Goal: Information Seeking & Learning: Learn about a topic

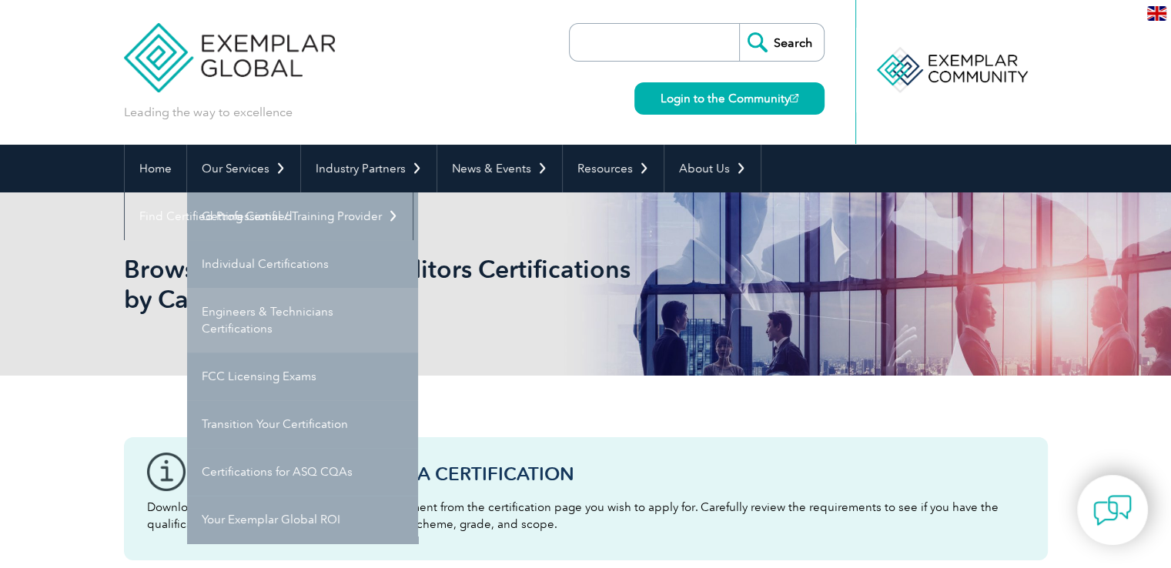
click at [314, 326] on link "Engineers & Technicians Certifications" at bounding box center [302, 320] width 231 height 65
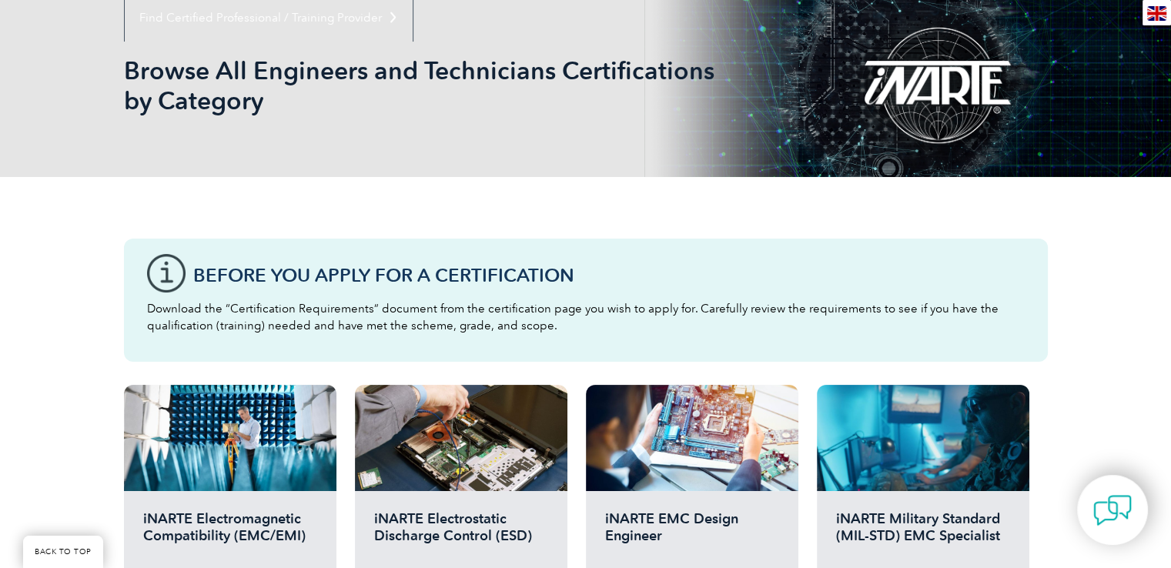
scroll to position [77, 0]
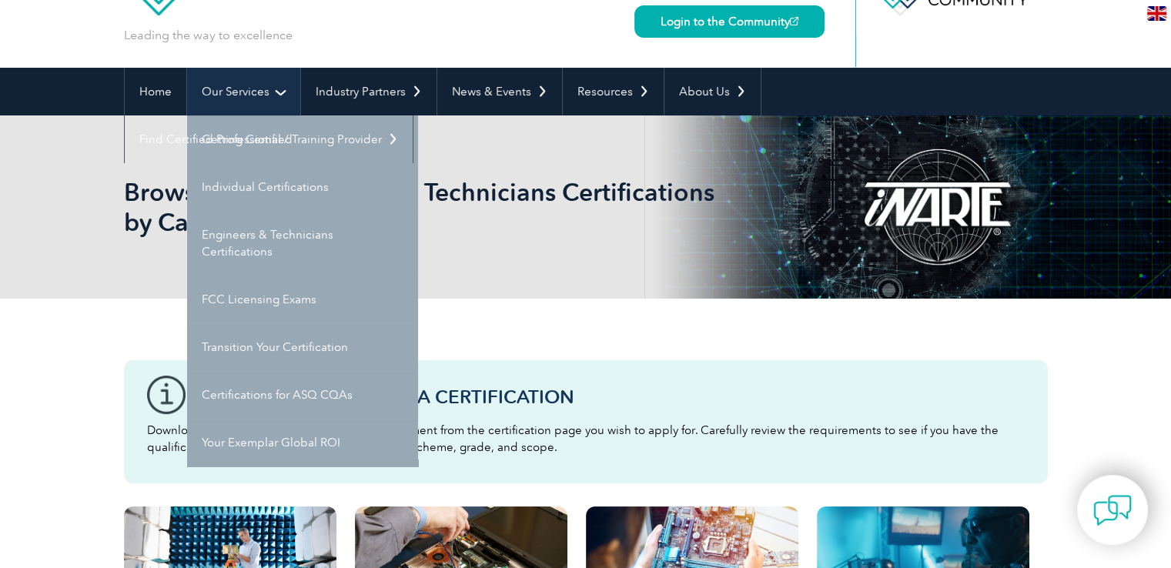
click at [296, 92] on link "Our Services" at bounding box center [243, 92] width 113 height 48
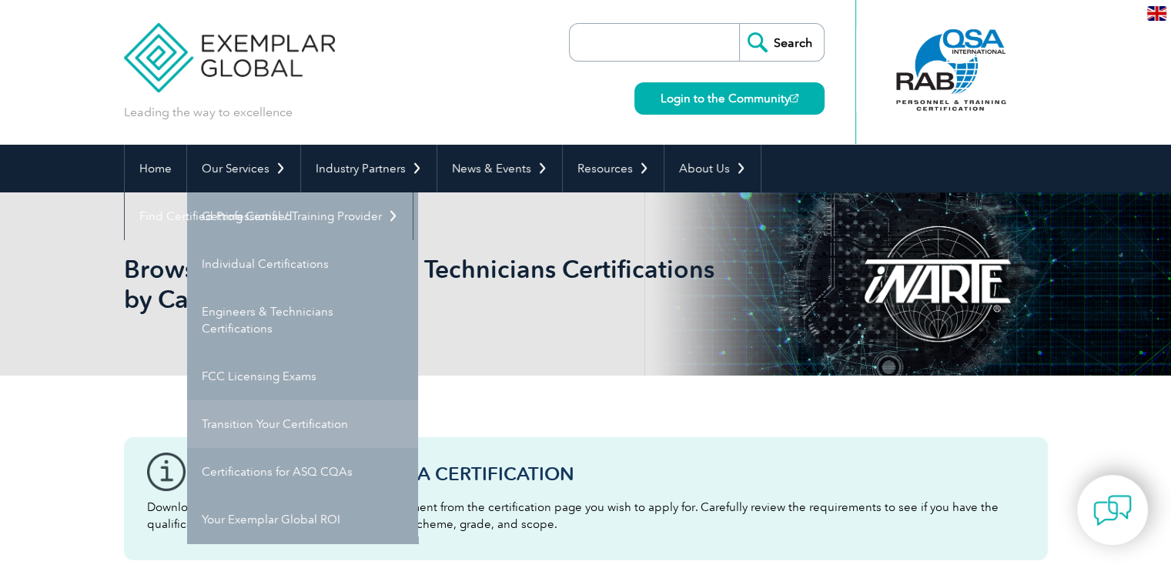
click at [230, 410] on link "Transition Your Certification" at bounding box center [302, 424] width 231 height 48
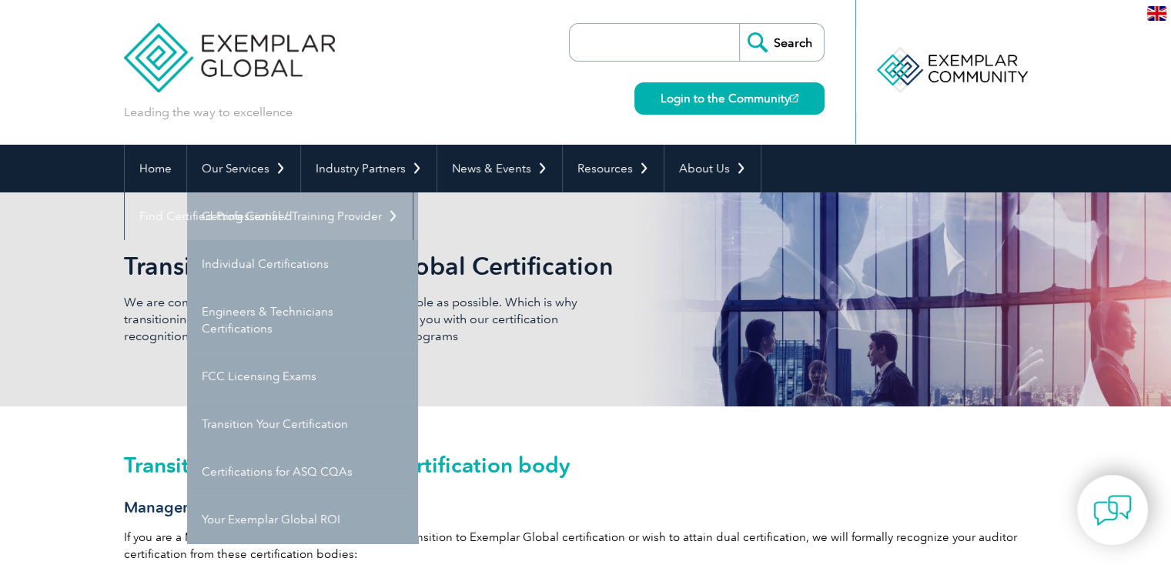
click at [280, 199] on link "Getting Certified" at bounding box center [302, 217] width 231 height 48
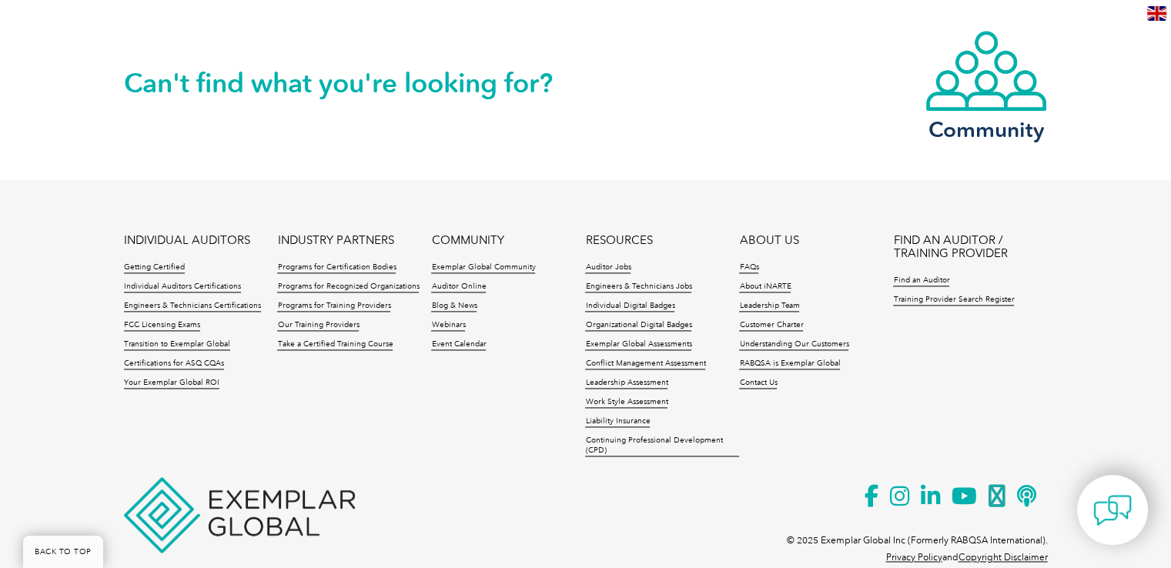
scroll to position [2123, 0]
